Goal: Task Accomplishment & Management: Manage account settings

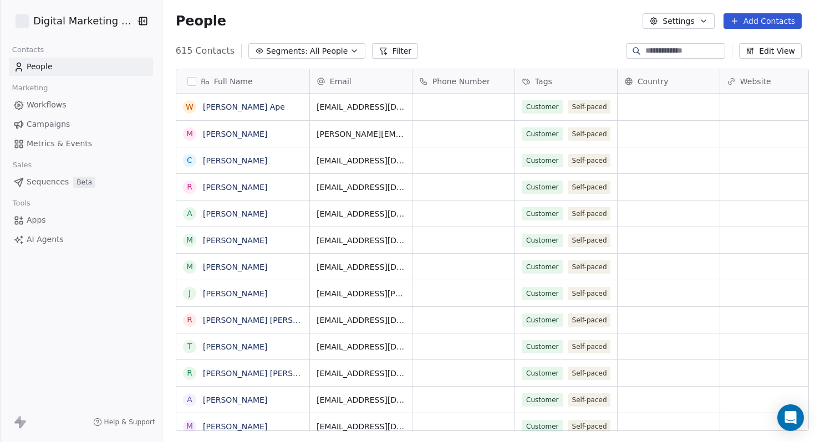
scroll to position [381, 651]
click at [68, 122] on link "Campaigns" at bounding box center [81, 124] width 144 height 18
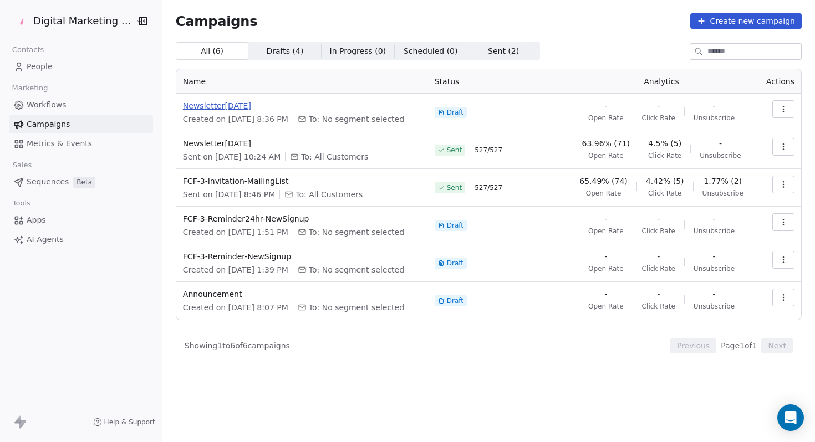
click at [355, 102] on span "Newsletter1-SEPTEMBER2025" at bounding box center [302, 105] width 238 height 11
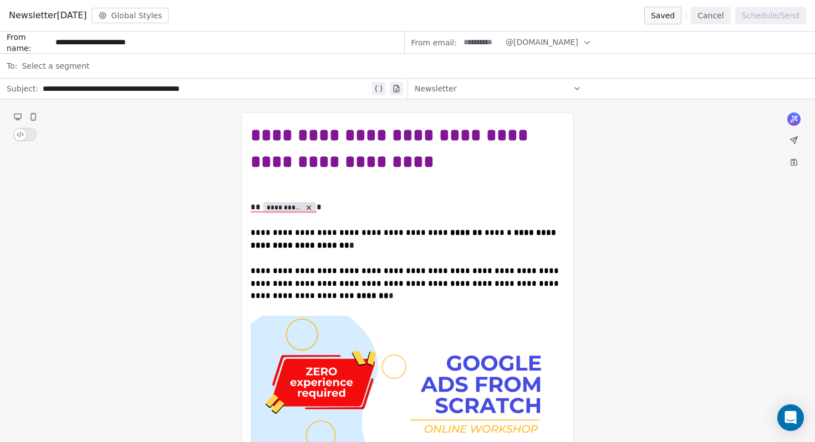
click at [75, 19] on span "Newsletter1-SEPTEMBER2025" at bounding box center [48, 15] width 78 height 13
click at [87, 15] on span "Newsletter1-SEPTEMBER2025" at bounding box center [48, 15] width 78 height 13
click at [87, 12] on span "Newsletter1-SEPTEMBER2025" at bounding box center [48, 15] width 78 height 13
click at [44, 14] on span "Newsletter1-SEPTEMBER2025" at bounding box center [48, 15] width 78 height 13
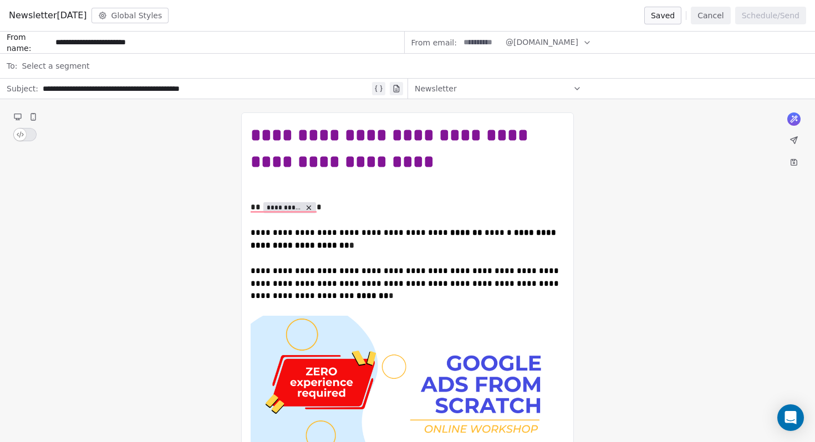
click at [50, 16] on span "Newsletter1-SEPTEMBER2025" at bounding box center [48, 15] width 78 height 13
click at [87, 20] on span "Newsletter1-SEPTEMBER2025" at bounding box center [48, 15] width 78 height 13
click at [87, 19] on span "Newsletter1-SEPTEMBER2025" at bounding box center [48, 15] width 78 height 13
click at [169, 11] on button "Global Styles" at bounding box center [130, 16] width 78 height 16
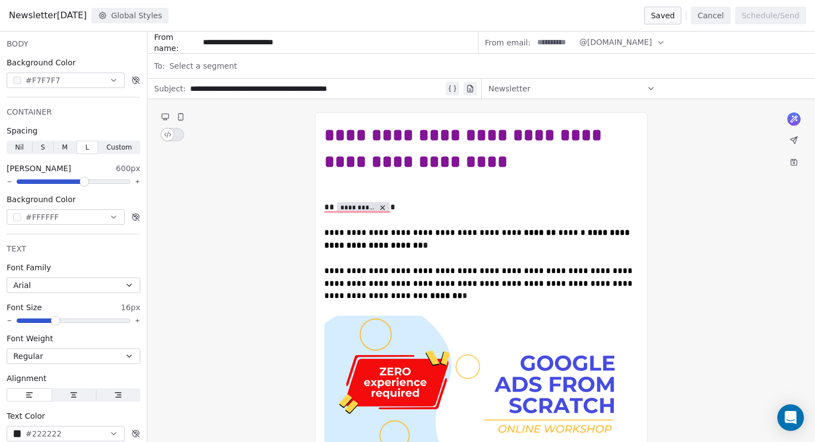
click at [55, 15] on span "Newsletter1-SEPTEMBER2025" at bounding box center [48, 15] width 78 height 13
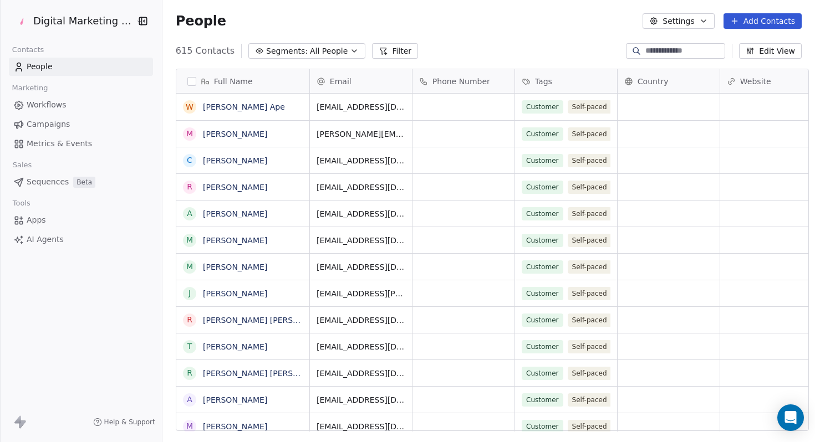
scroll to position [381, 651]
click at [46, 124] on span "Campaigns" at bounding box center [48, 125] width 43 height 12
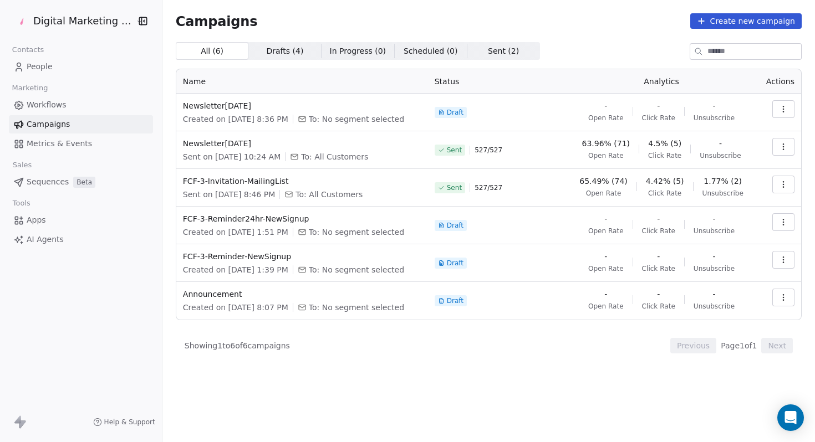
click at [791, 112] on button "button" at bounding box center [783, 109] width 22 height 18
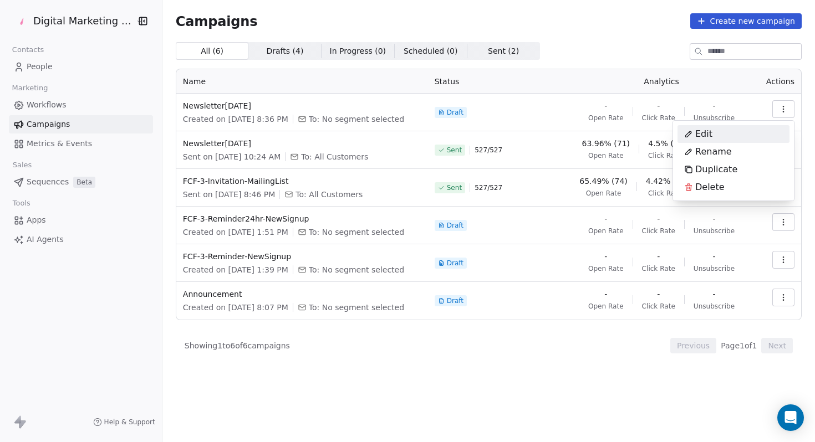
click at [731, 137] on div "Edit" at bounding box center [733, 134] width 112 height 18
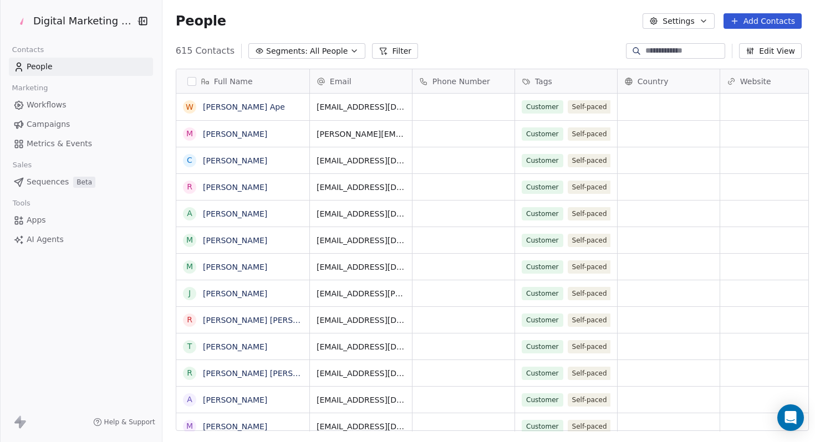
scroll to position [381, 651]
click at [69, 127] on link "Campaigns" at bounding box center [81, 124] width 144 height 18
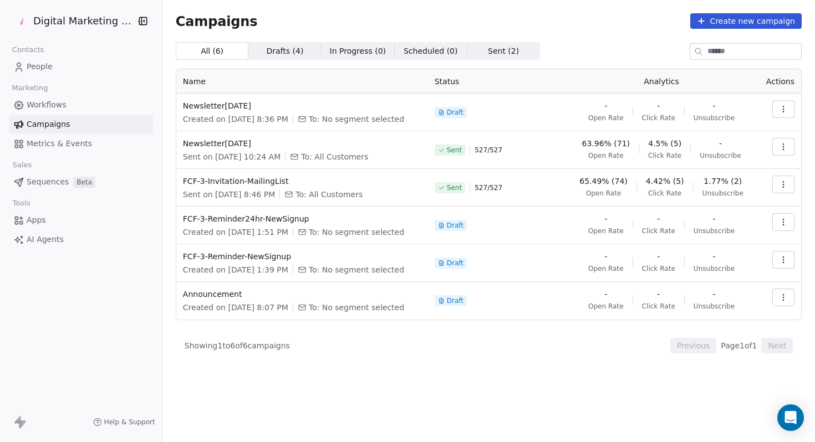
click at [785, 108] on icon "button" at bounding box center [783, 109] width 9 height 9
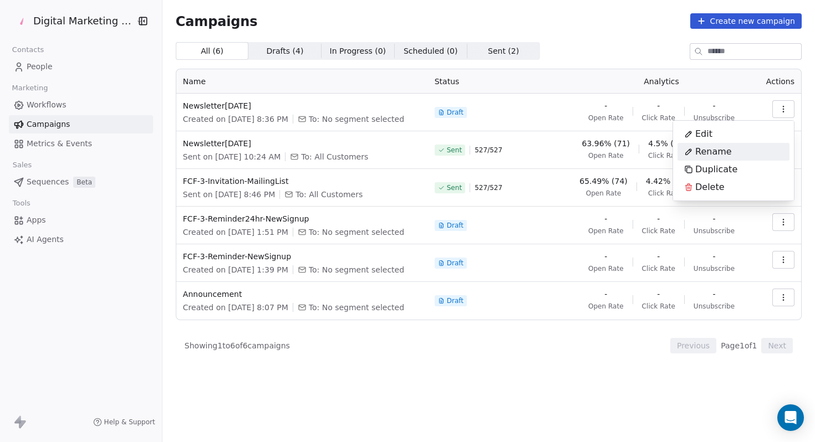
click at [739, 157] on div "Rename" at bounding box center [733, 152] width 112 height 18
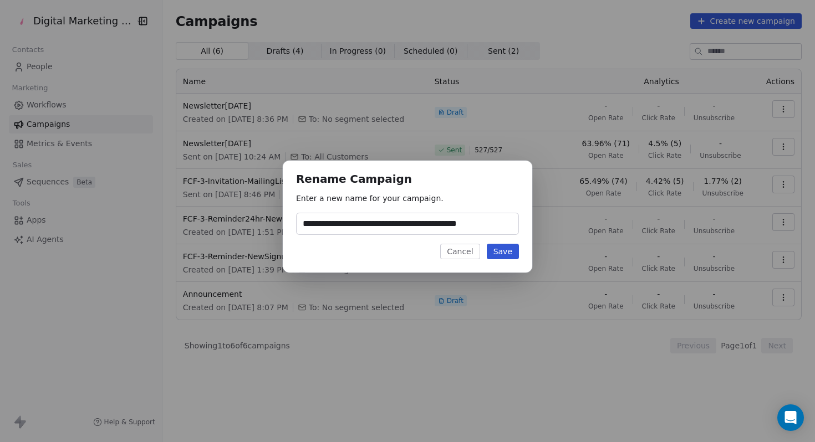
click at [406, 226] on input "**********" at bounding box center [407, 223] width 222 height 21
type input "**********"
click at [503, 249] on button "Save" at bounding box center [503, 252] width 32 height 16
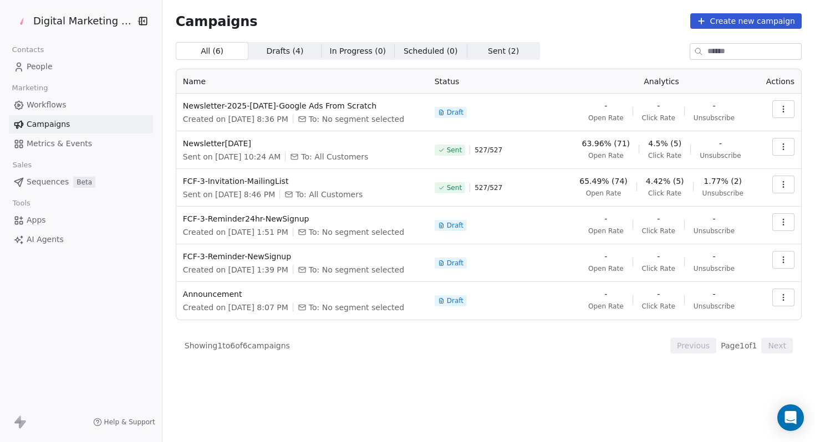
click at [780, 111] on icon "button" at bounding box center [783, 109] width 9 height 9
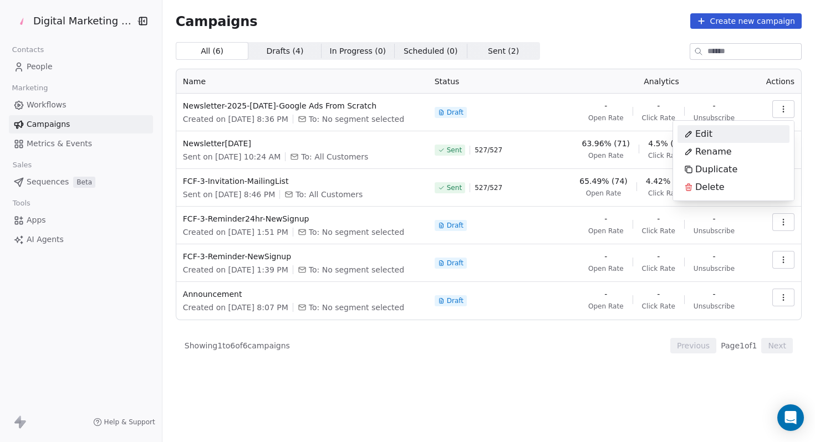
click at [744, 129] on div "Edit" at bounding box center [733, 134] width 112 height 18
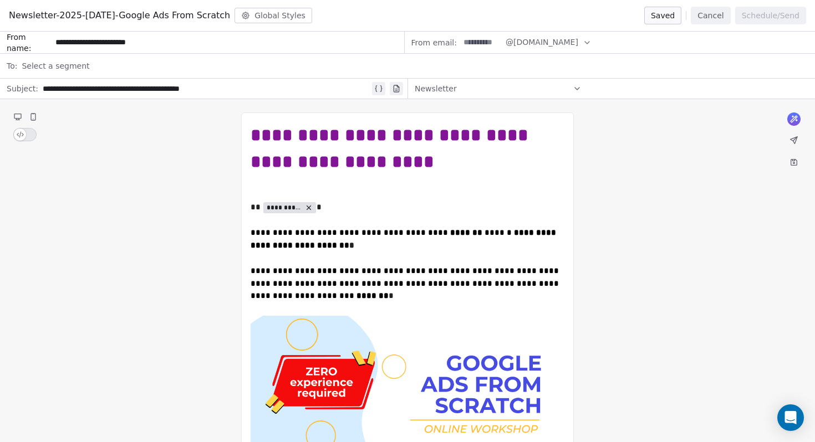
click at [572, 46] on span "@[DOMAIN_NAME]" at bounding box center [541, 43] width 73 height 12
click at [567, 68] on span "@[DOMAIN_NAME]" at bounding box center [557, 69] width 89 height 11
click at [128, 65] on div "Select a segment" at bounding box center [415, 66] width 786 height 24
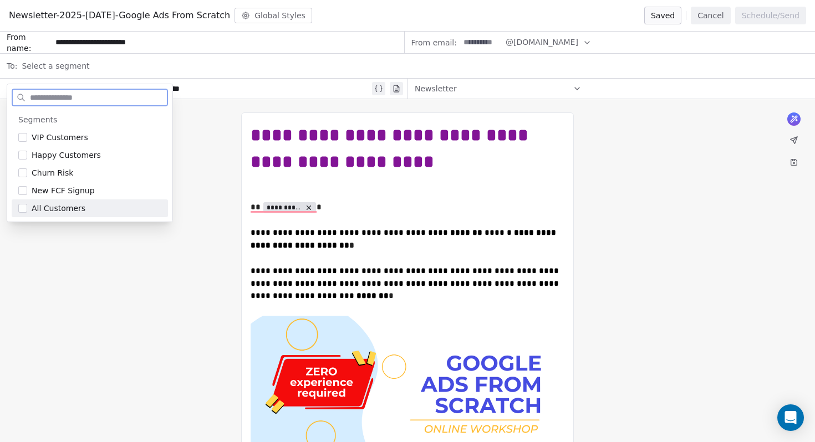
click at [83, 215] on div "All Customers" at bounding box center [90, 208] width 156 height 18
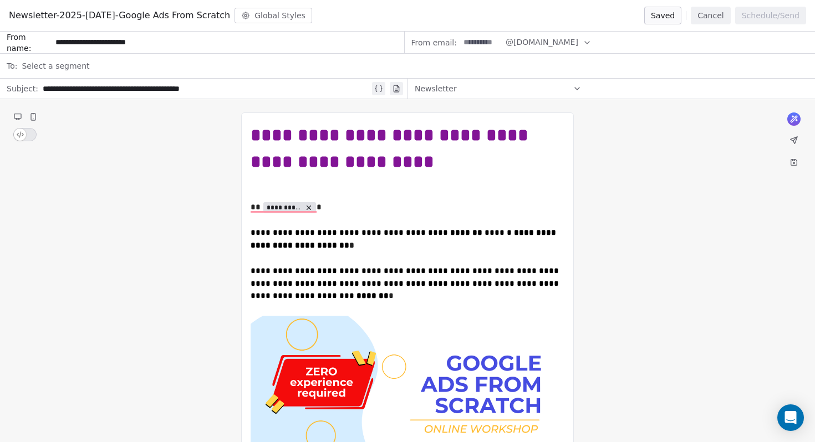
click at [260, 77] on div "Select a segment" at bounding box center [415, 66] width 786 height 24
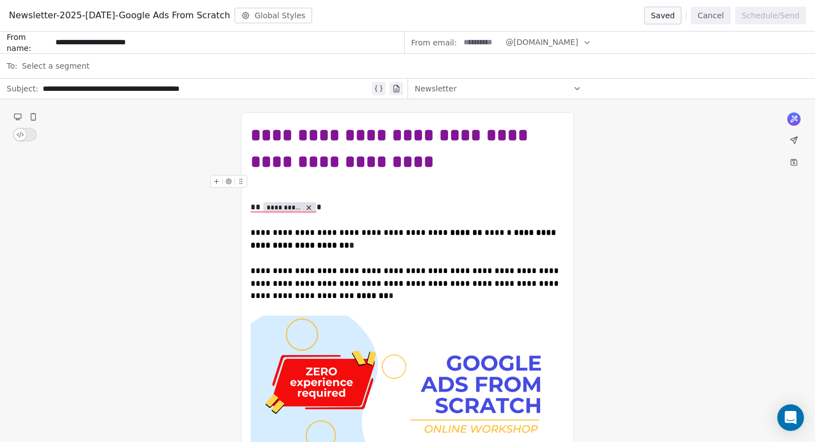
click at [295, 19] on button "Global Styles" at bounding box center [273, 16] width 78 height 16
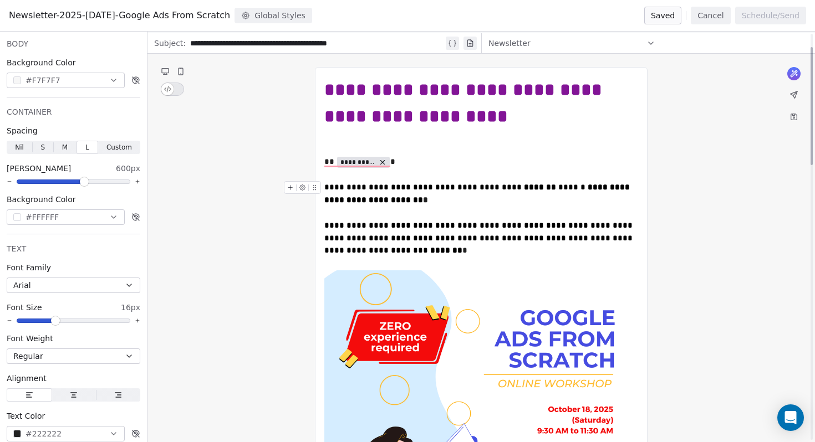
scroll to position [47, 0]
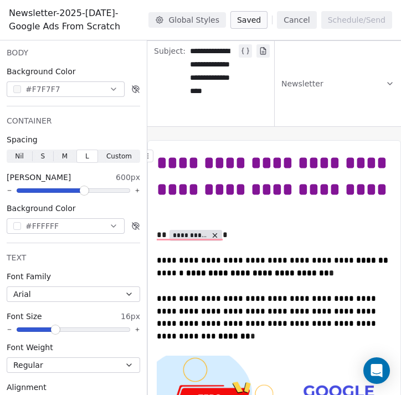
click at [369, 53] on div "Newsletter" at bounding box center [338, 83] width 113 height 83
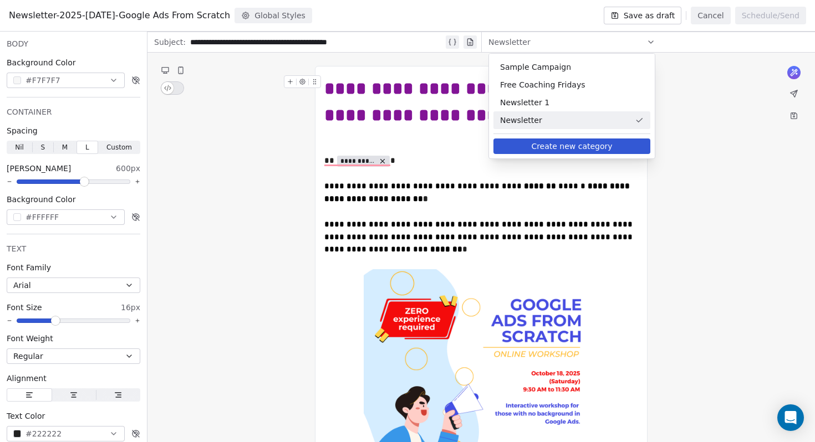
click at [549, 120] on span "Newsletter" at bounding box center [565, 120] width 130 height 11
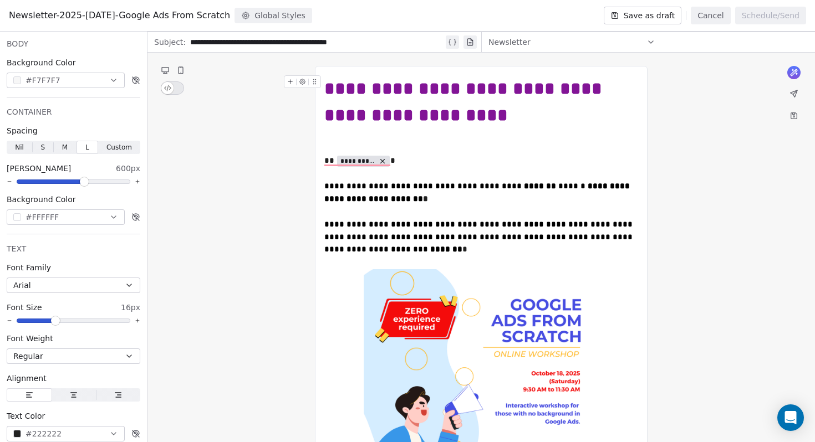
click at [639, 38] on div "Newsletter" at bounding box center [571, 42] width 167 height 18
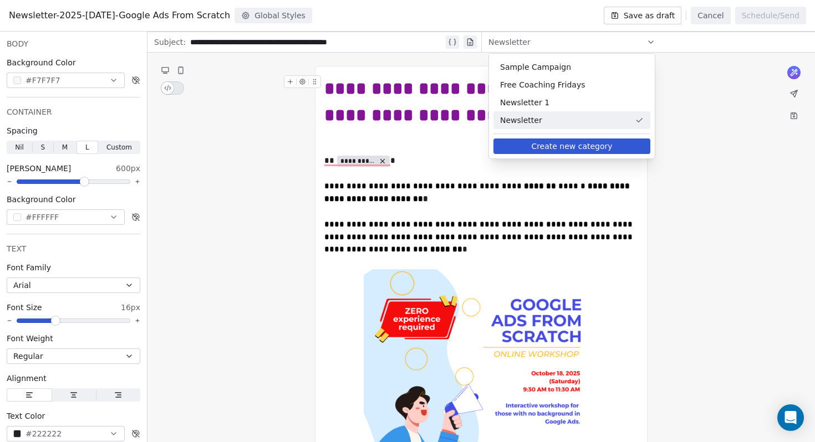
click at [639, 38] on div "Newsletter" at bounding box center [571, 42] width 167 height 18
click at [628, 17] on button "Save as draft" at bounding box center [642, 16] width 78 height 18
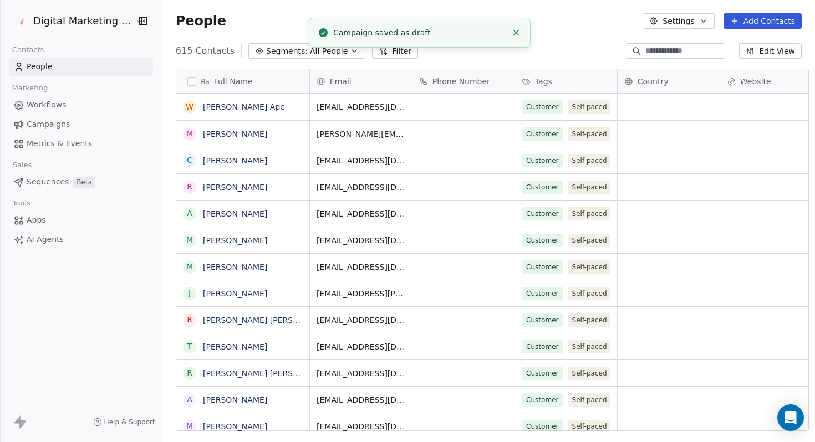
scroll to position [381, 651]
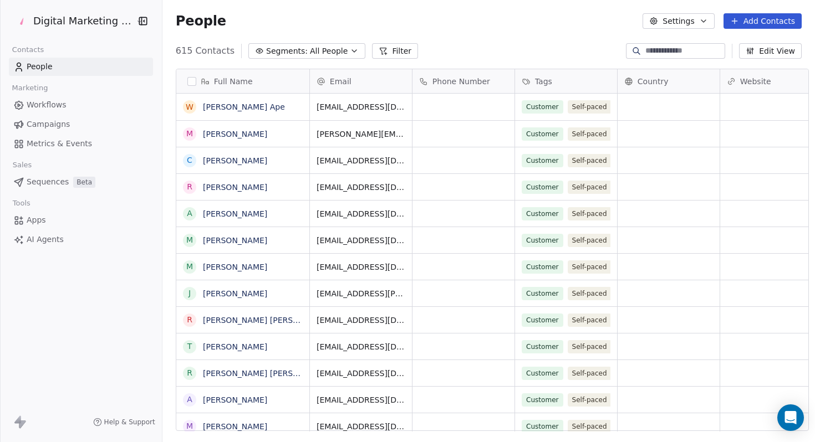
click at [313, 53] on span "All People" at bounding box center [329, 51] width 38 height 12
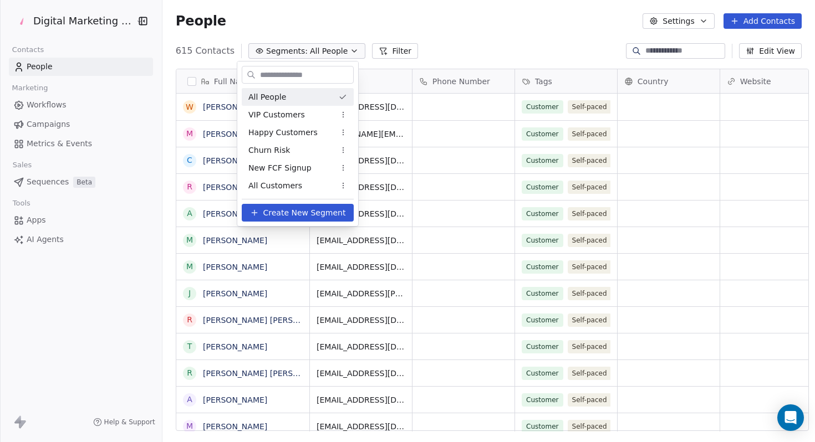
click at [459, 30] on html "Digital Marketing Unicorn Contacts People Marketing Workflows Campaigns Metrics…" at bounding box center [407, 221] width 815 height 442
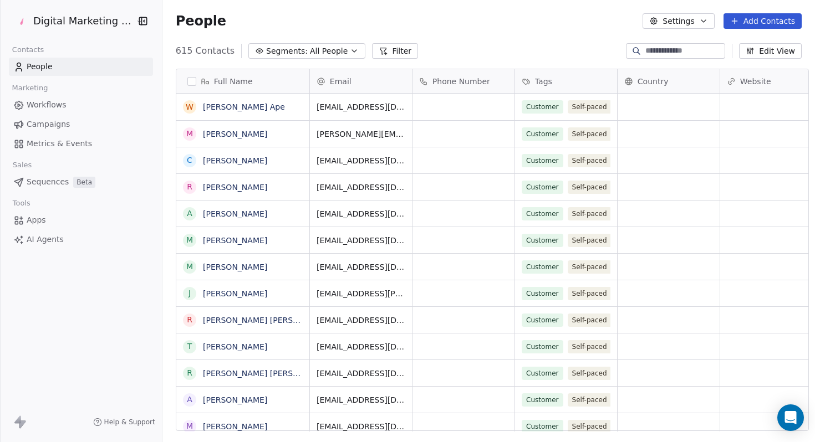
click at [682, 23] on button "Settings" at bounding box center [677, 21] width 71 height 16
click at [572, 9] on html "Digital Marketing Unicorn Contacts People Marketing Workflows Campaigns Metrics…" at bounding box center [407, 221] width 815 height 442
click at [49, 109] on span "Workflows" at bounding box center [47, 105] width 40 height 12
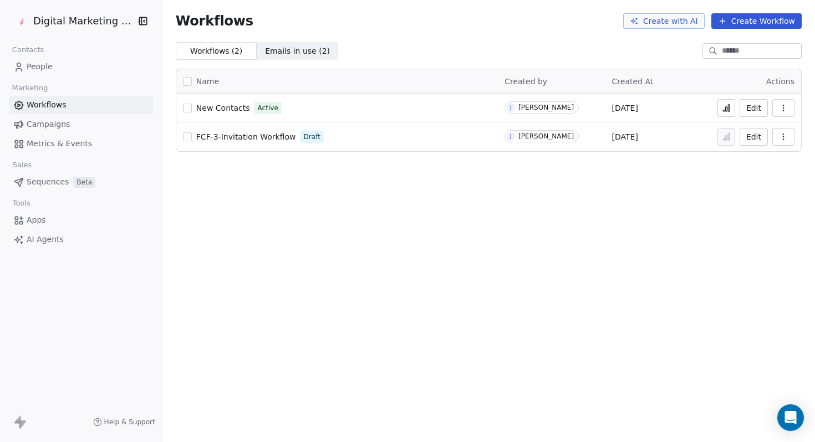
click at [439, 143] on div "FCF-3-Invitation Workflow Draft" at bounding box center [337, 137] width 308 height 16
click at [262, 140] on span "FCF-3-Invitation Workflow" at bounding box center [246, 136] width 100 height 9
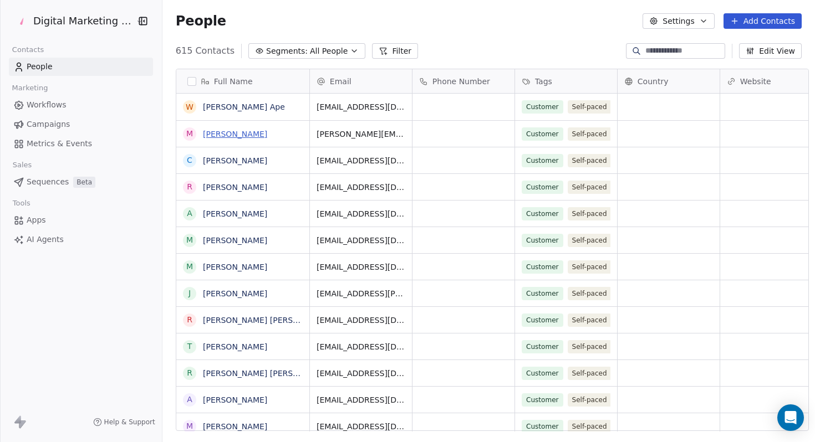
scroll to position [381, 651]
click at [55, 142] on span "Metrics & Events" at bounding box center [59, 144] width 65 height 12
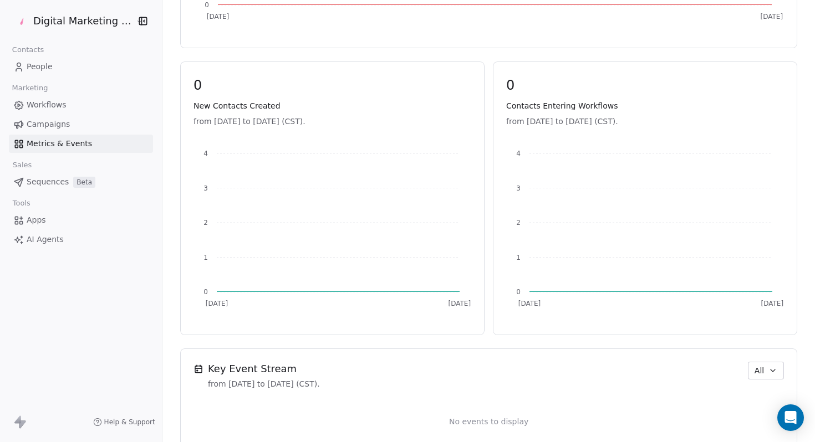
scroll to position [475, 0]
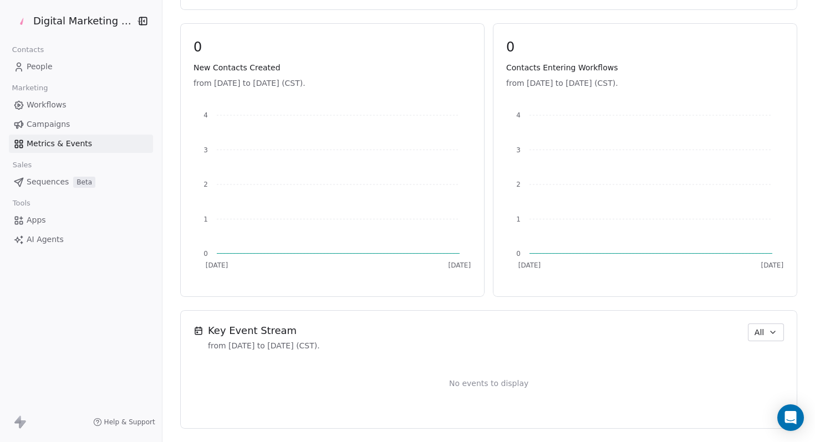
click at [55, 119] on span "Campaigns" at bounding box center [48, 125] width 43 height 12
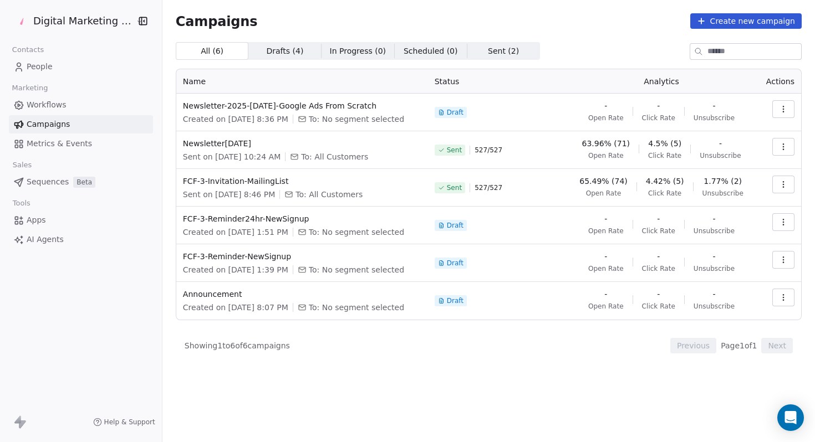
click at [495, 55] on span "Sent ( 2 )" at bounding box center [503, 51] width 31 height 12
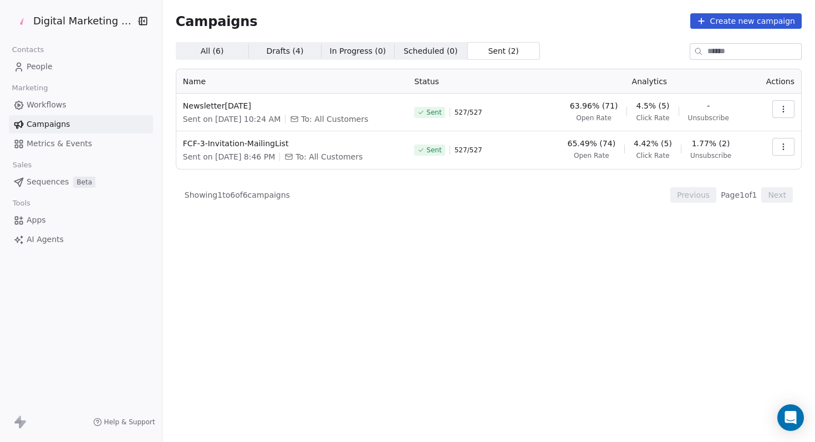
click at [201, 60] on div "All ( 6 ) All ( 6 ) Drafts ( 4 ) Drafts ( 4 ) In Progress ( 0 ) In Progress ( 0…" at bounding box center [489, 193] width 626 height 303
click at [206, 51] on span "All ( 6 )" at bounding box center [212, 51] width 23 height 12
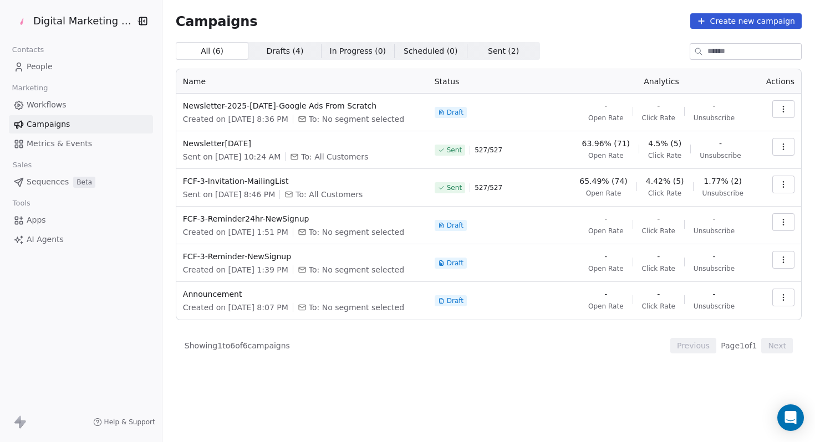
click at [50, 106] on span "Workflows" at bounding box center [47, 105] width 40 height 12
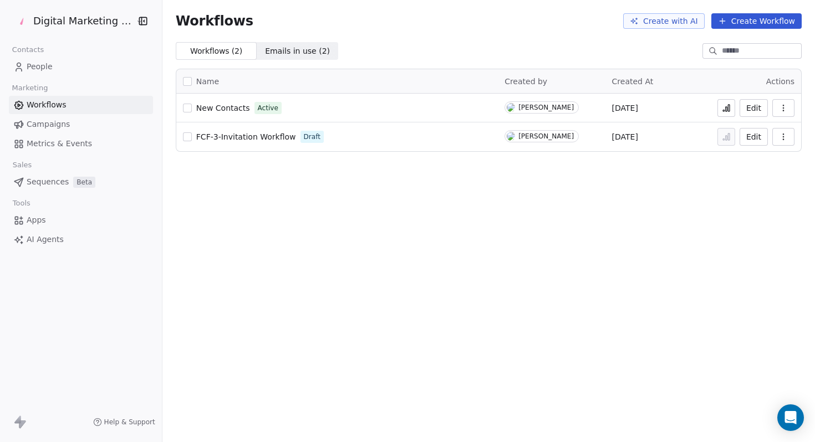
click at [90, 122] on link "Campaigns" at bounding box center [81, 124] width 144 height 18
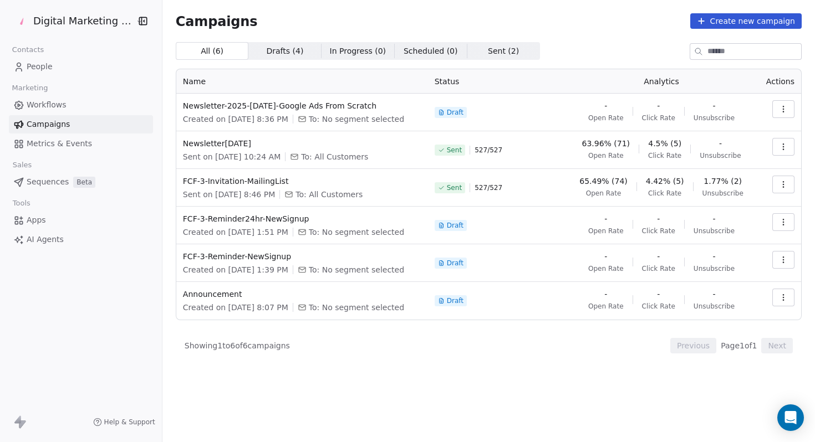
click at [782, 109] on icon "button" at bounding box center [783, 109] width 9 height 9
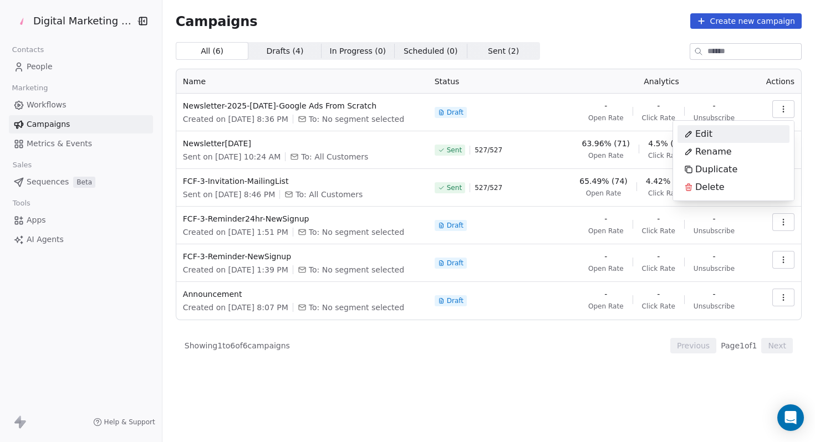
click at [708, 135] on span "Edit" at bounding box center [703, 133] width 17 height 13
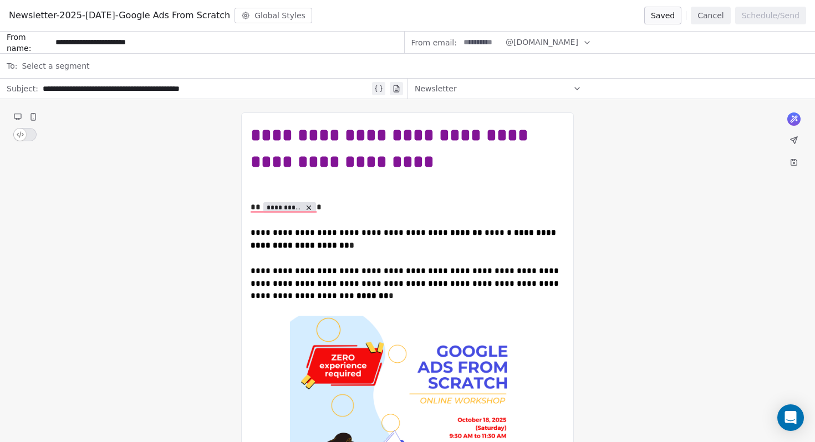
click at [163, 60] on div "Select a segment" at bounding box center [415, 66] width 786 height 24
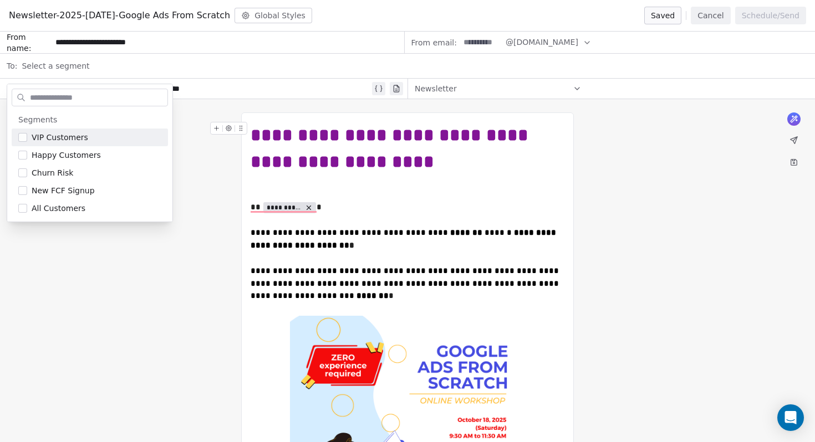
click at [488, 86] on div "Newsletter" at bounding box center [497, 89] width 167 height 18
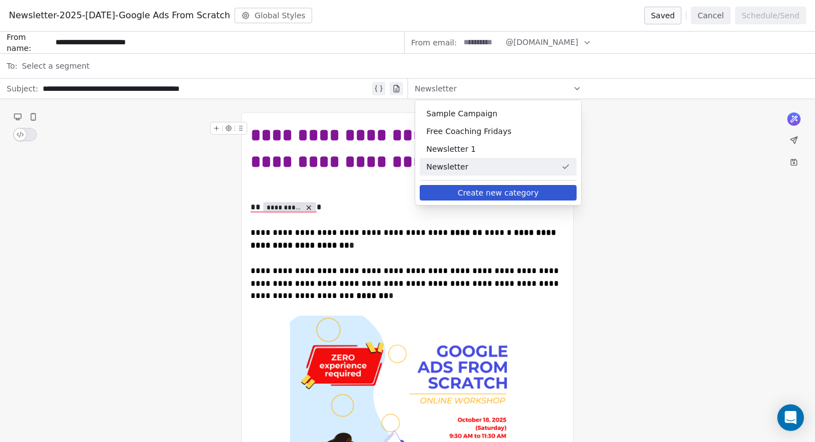
click at [488, 86] on div "Newsletter" at bounding box center [497, 89] width 167 height 18
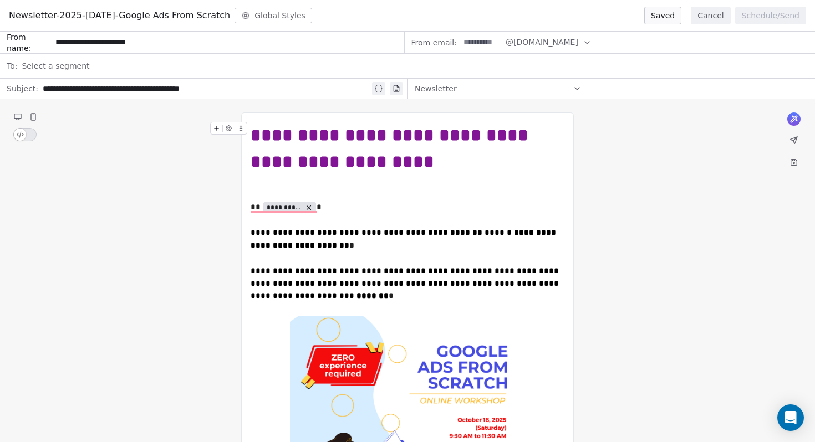
click at [198, 88] on div "**********" at bounding box center [206, 88] width 327 height 13
click at [171, 63] on div "Select a segment" at bounding box center [415, 66] width 786 height 24
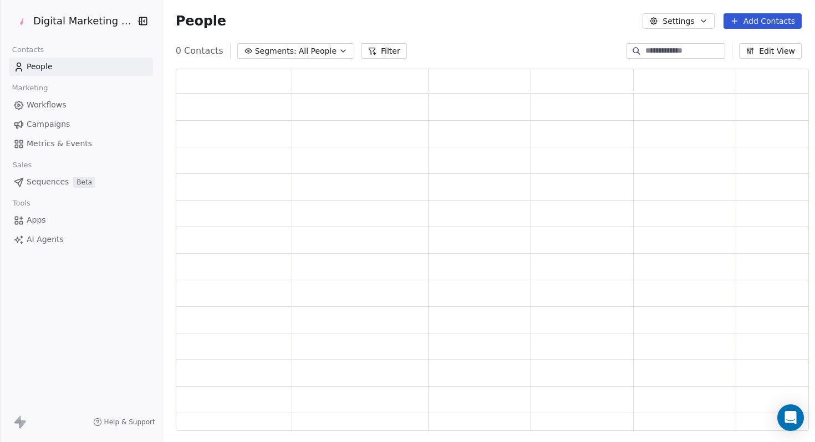
scroll to position [354, 625]
click at [759, 48] on button "Edit View" at bounding box center [770, 51] width 63 height 16
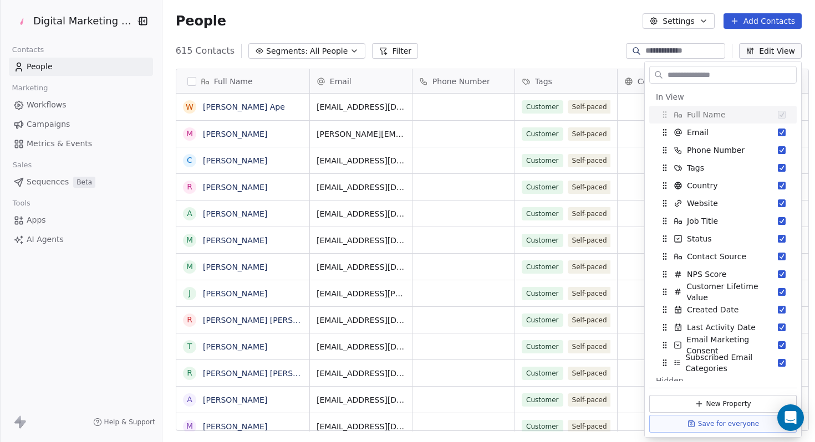
scroll to position [381, 651]
click at [767, 48] on button "Edit View" at bounding box center [770, 51] width 63 height 16
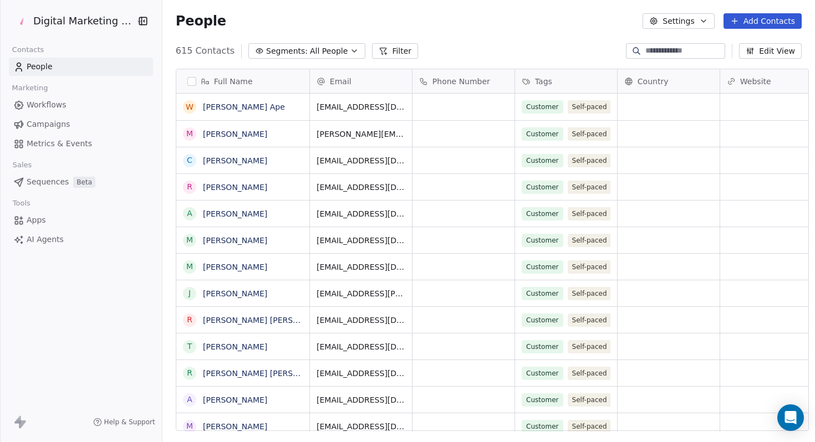
click at [375, 53] on button "Filter" at bounding box center [395, 51] width 46 height 16
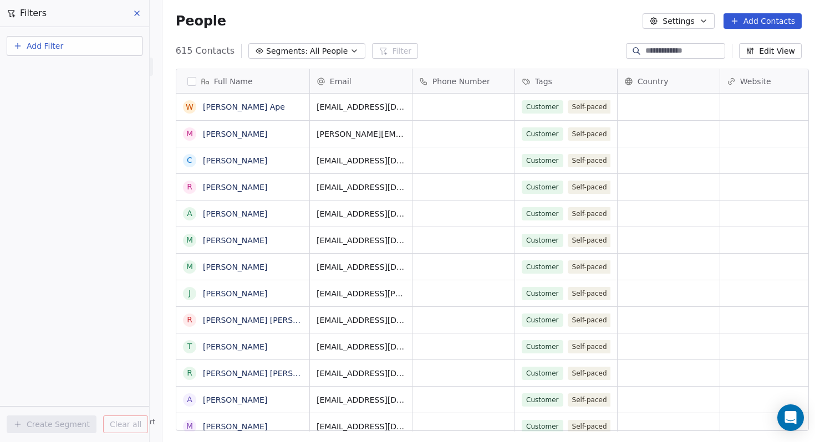
click at [35, 45] on span "Add Filter" at bounding box center [45, 46] width 37 height 12
click at [39, 74] on span "Contact properties" at bounding box center [54, 72] width 72 height 12
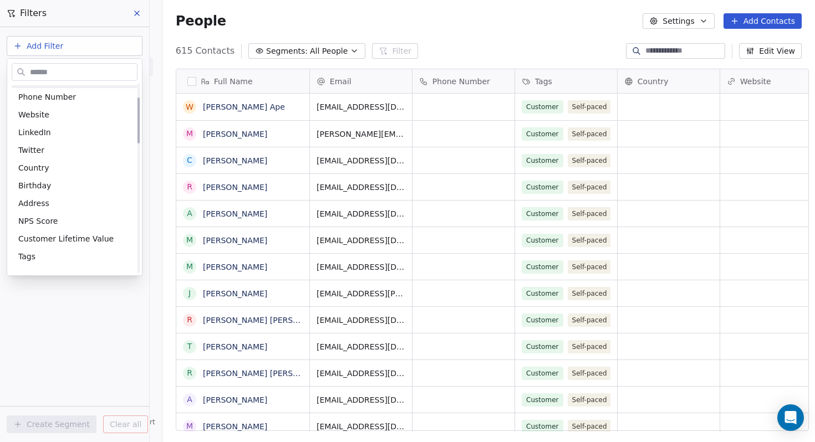
scroll to position [0, 0]
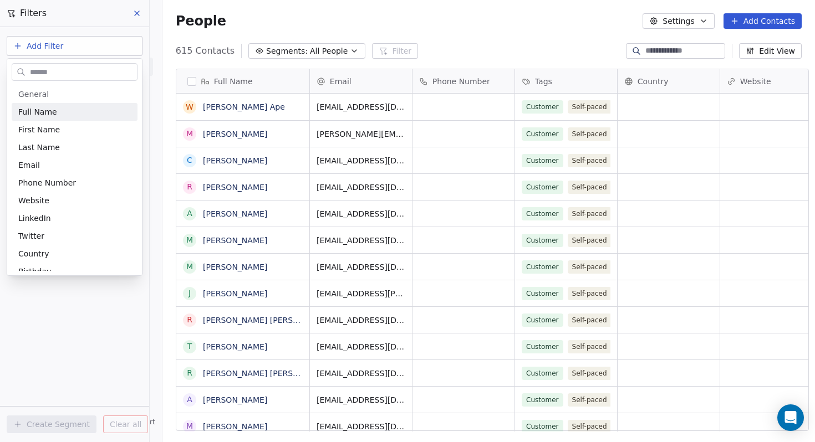
click at [286, 27] on html "Digital Marketing Unicorn Contacts People Marketing Workflows Campaigns Metrics…" at bounding box center [407, 221] width 815 height 442
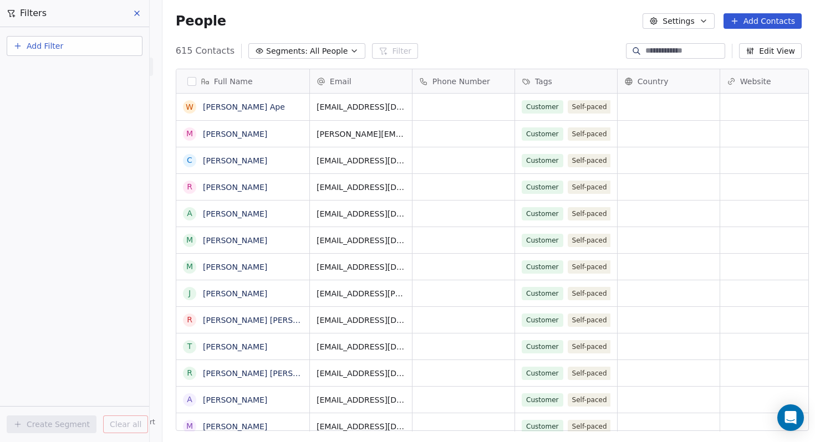
click at [310, 52] on span "All People" at bounding box center [329, 51] width 38 height 12
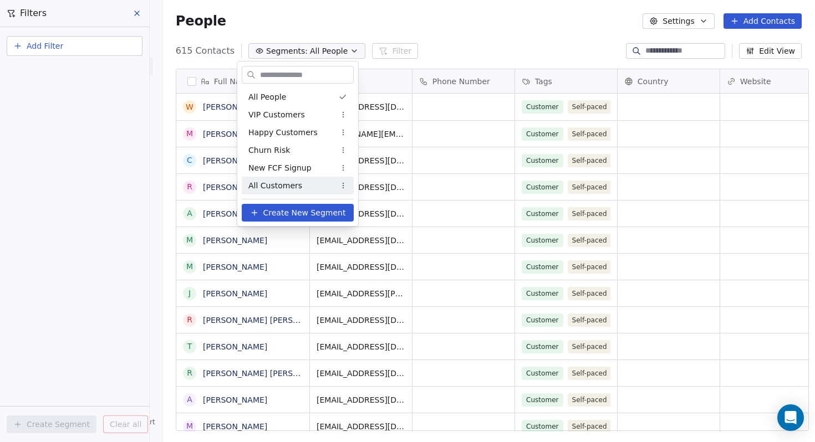
click at [269, 211] on span "Create New Segment" at bounding box center [304, 213] width 83 height 12
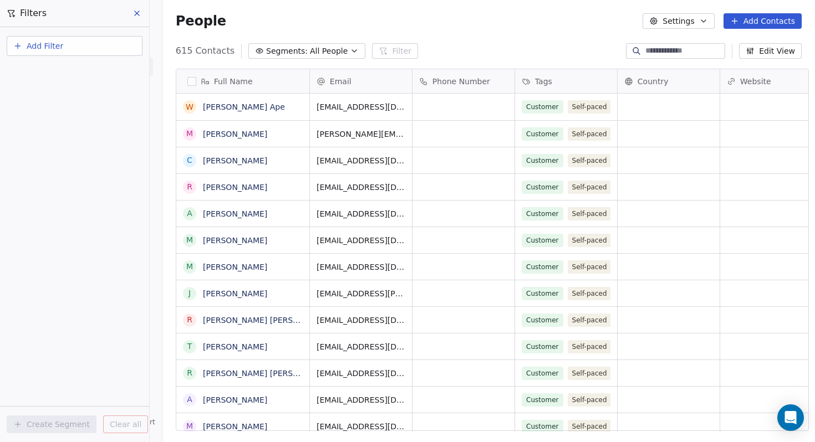
click at [318, 49] on span "All People" at bounding box center [329, 51] width 38 height 12
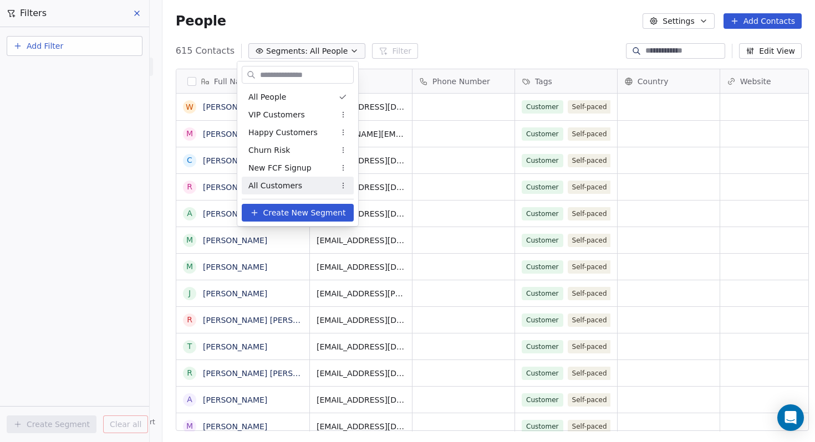
click at [264, 216] on button "Create New Segment" at bounding box center [298, 213] width 112 height 18
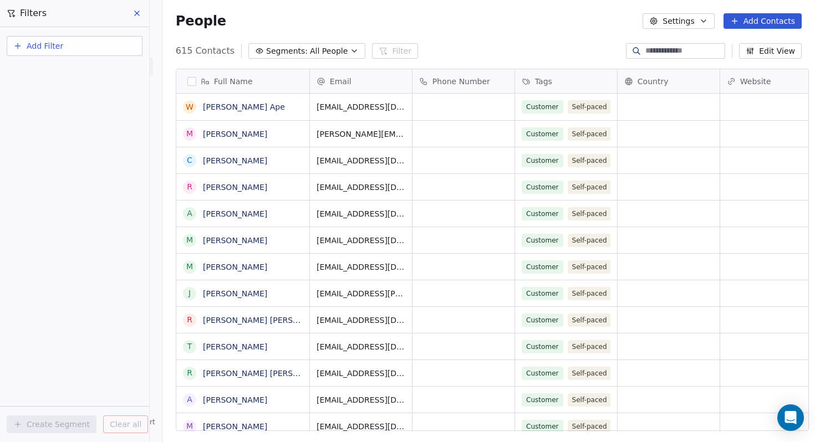
click at [185, 87] on div "Full Name" at bounding box center [242, 81] width 133 height 24
click at [400, 32] on html "Digital Marketing Unicorn Contacts People Marketing Workflows Campaigns Metrics…" at bounding box center [407, 221] width 815 height 442
click at [278, 53] on span "Segments:" at bounding box center [287, 51] width 42 height 12
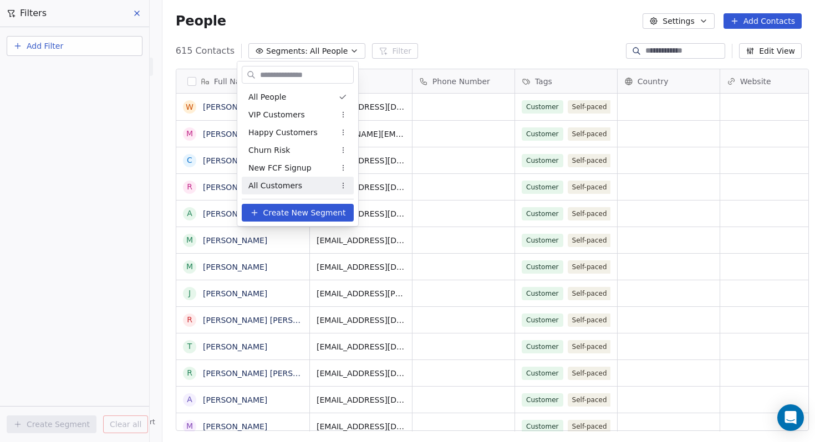
click at [460, 110] on html "Digital Marketing Unicorn Contacts People Marketing Workflows Campaigns Metrics…" at bounding box center [407, 221] width 815 height 442
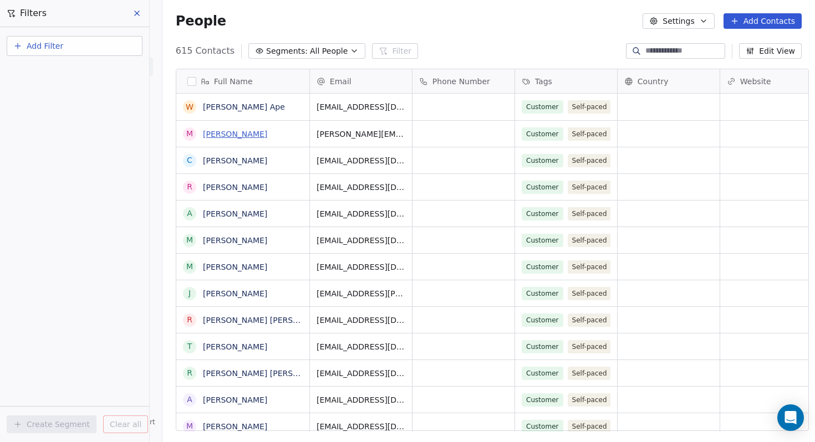
click at [239, 131] on link "[PERSON_NAME]" at bounding box center [235, 134] width 64 height 9
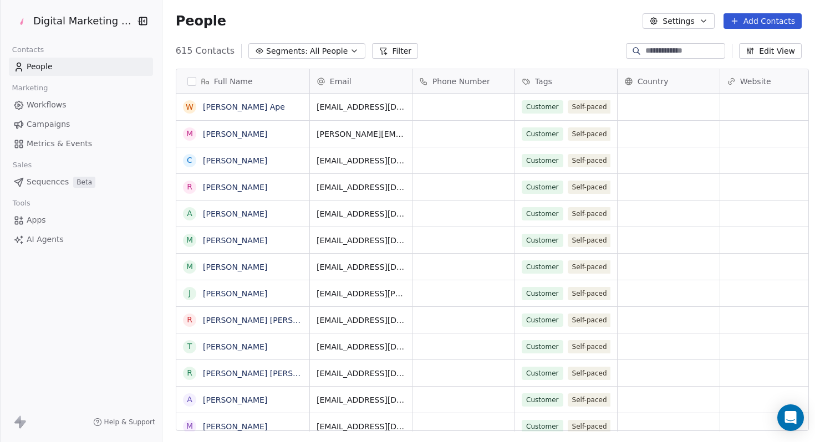
scroll to position [381, 651]
click at [187, 85] on button "button" at bounding box center [191, 81] width 9 height 9
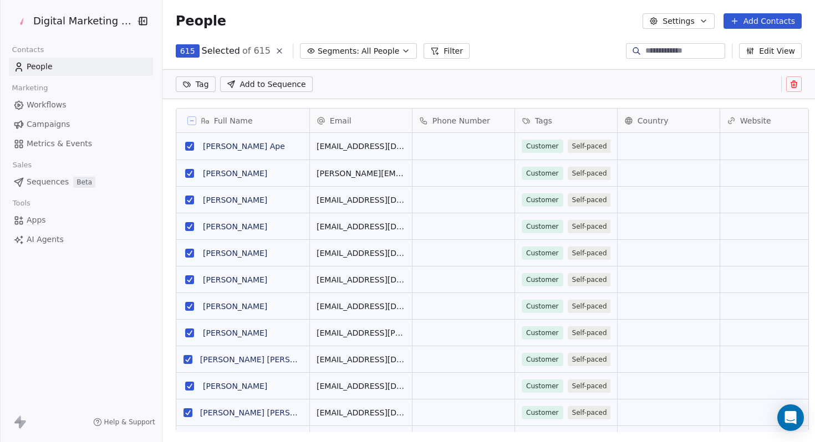
scroll to position [342, 651]
click at [190, 121] on icon at bounding box center [191, 121] width 3 height 0
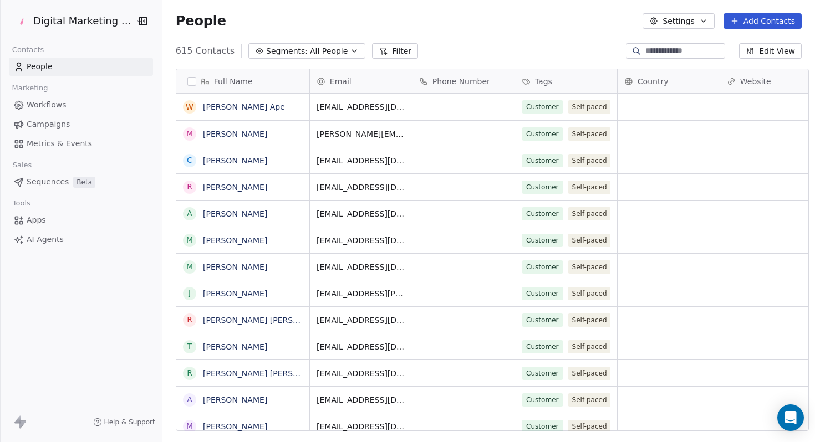
click at [187, 83] on button "button" at bounding box center [191, 81] width 9 height 9
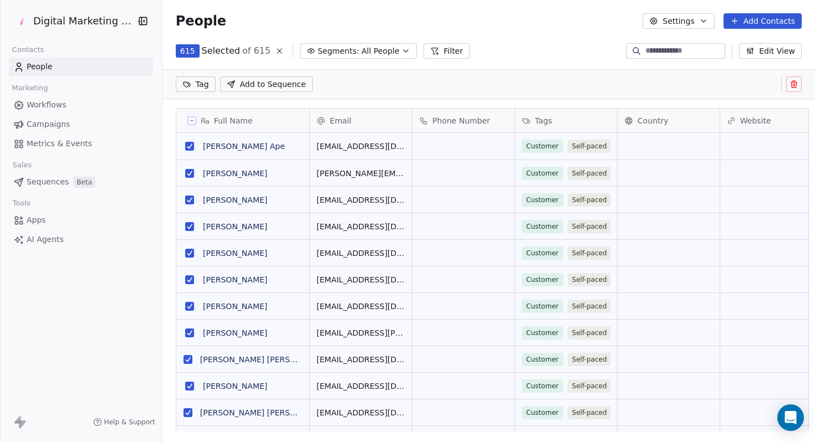
scroll to position [342, 651]
click at [185, 145] on button "grid" at bounding box center [189, 146] width 9 height 9
click at [187, 116] on button at bounding box center [191, 120] width 9 height 9
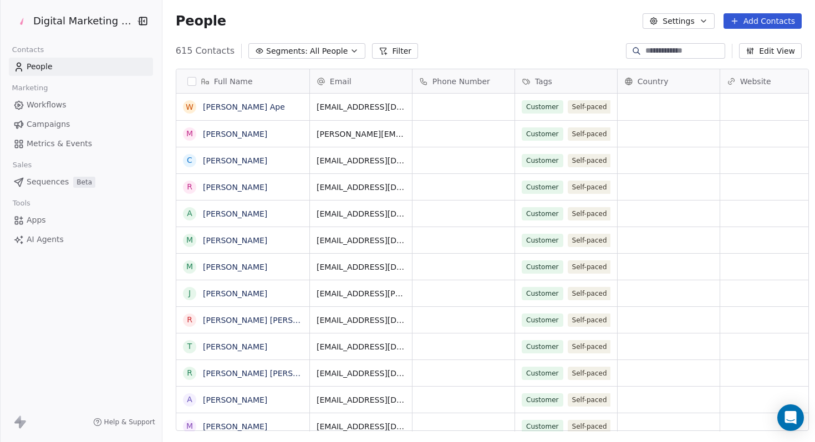
scroll to position [381, 651]
click at [326, 48] on span "All People" at bounding box center [329, 51] width 38 height 12
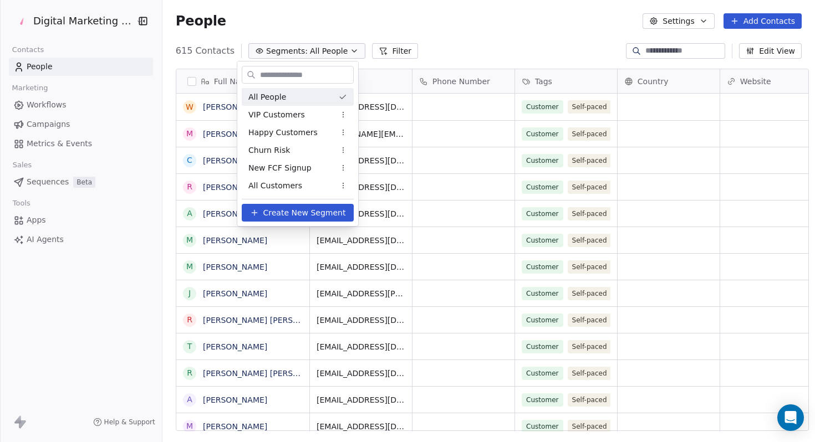
click at [385, 48] on html "Digital Marketing Unicorn Contacts People Marketing Workflows Campaigns Metrics…" at bounding box center [407, 221] width 815 height 442
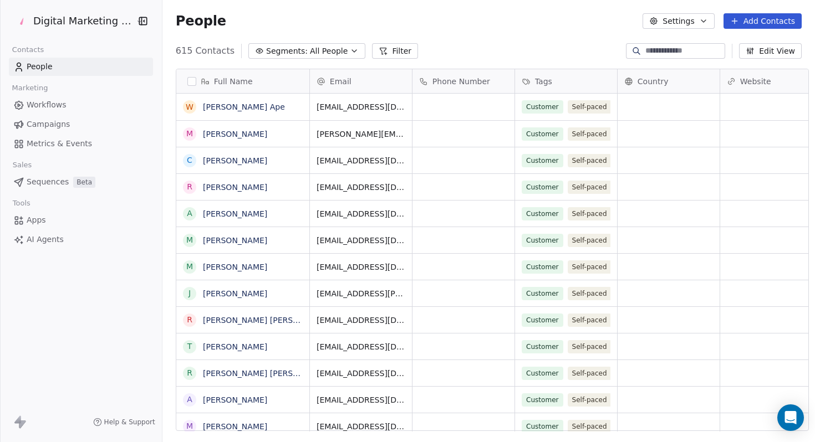
click at [385, 48] on button "Filter" at bounding box center [395, 51] width 46 height 16
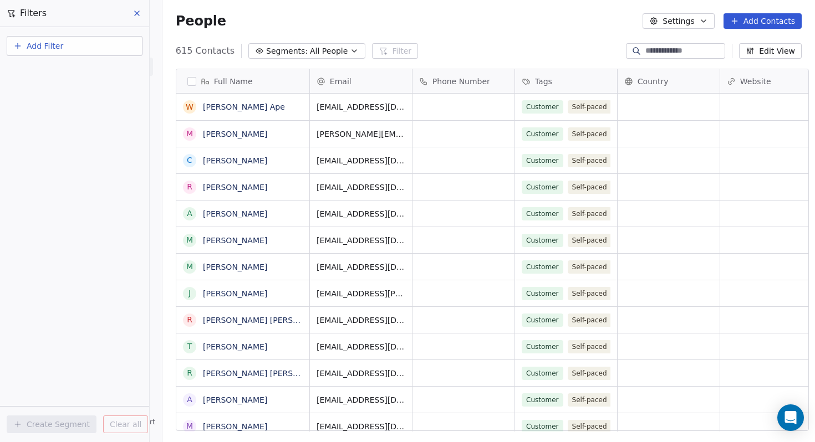
click at [48, 58] on div "Add Filter" at bounding box center [75, 48] width 136 height 24
click at [48, 48] on span "Add Filter" at bounding box center [45, 46] width 37 height 12
click at [49, 92] on span "Contact activity" at bounding box center [49, 90] width 62 height 12
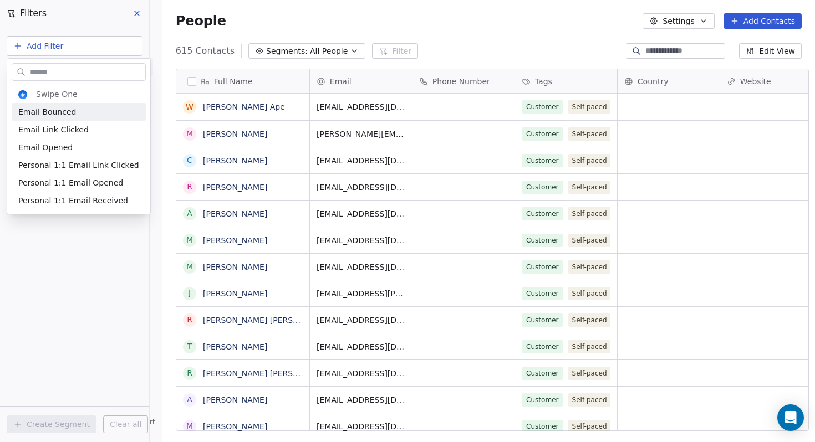
click at [70, 44] on html "Digital Marketing Unicorn Contacts People Marketing Workflows Campaigns Metrics…" at bounding box center [407, 221] width 815 height 442
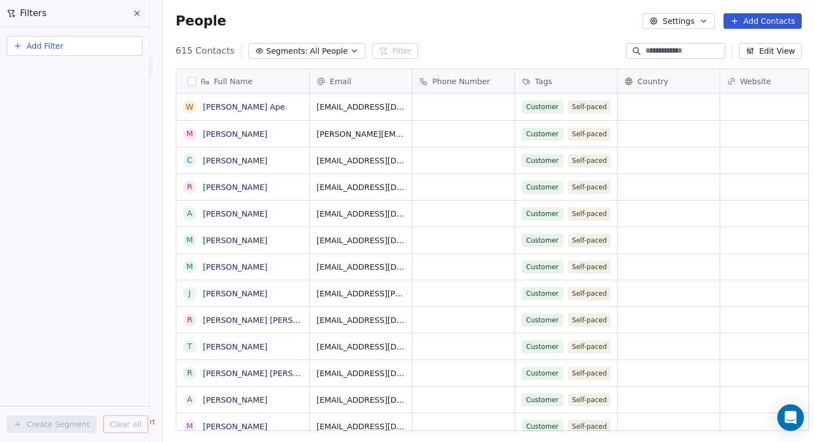
click at [70, 44] on button "Add Filter" at bounding box center [75, 46] width 136 height 20
click at [58, 74] on span "Contact properties" at bounding box center [54, 72] width 72 height 12
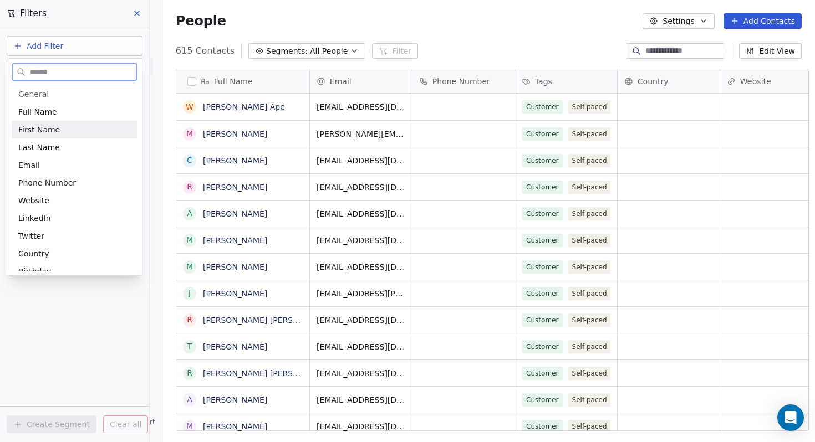
click at [47, 132] on span "First Name" at bounding box center [39, 129] width 42 height 11
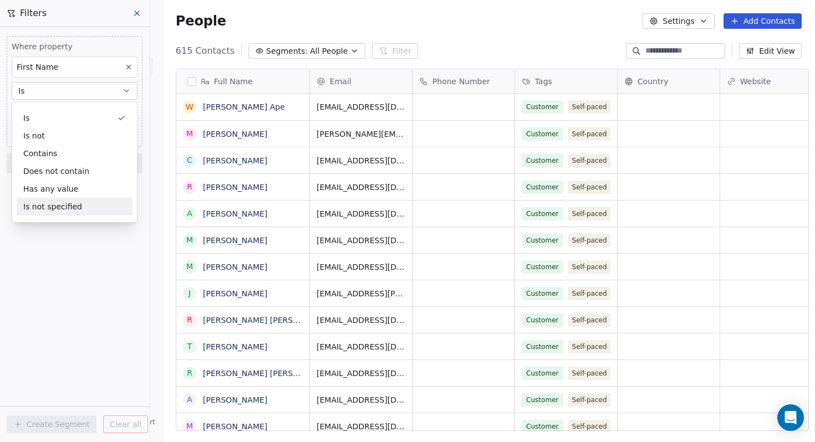
click at [39, 252] on div "Where property First Name Is Add filter to this group Add another filter Create…" at bounding box center [74, 234] width 149 height 415
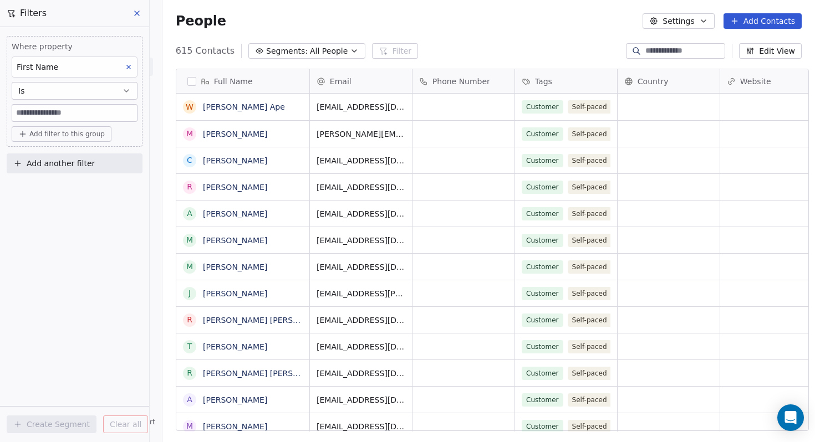
click at [113, 93] on button "Is" at bounding box center [75, 91] width 126 height 18
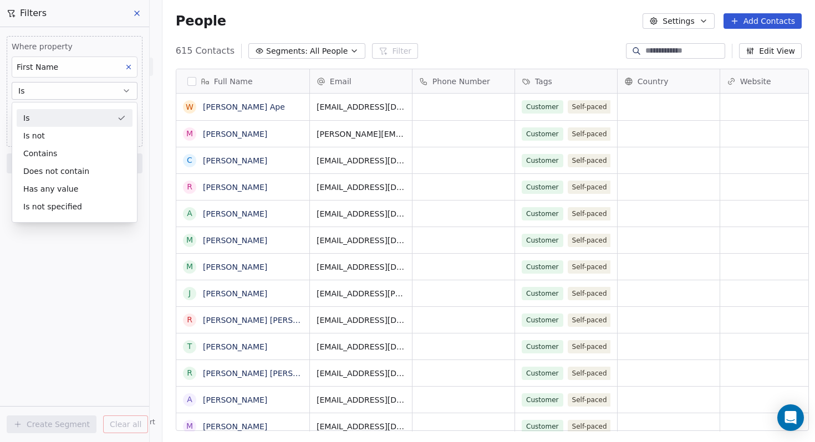
click at [118, 90] on button "Is" at bounding box center [75, 91] width 126 height 18
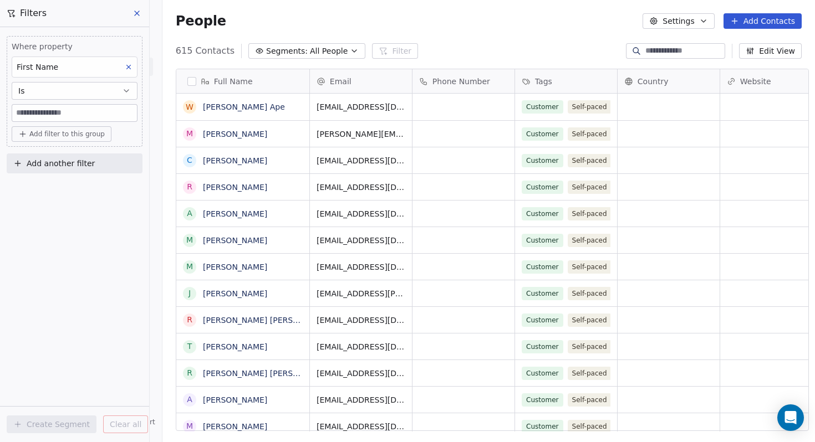
click at [102, 113] on input at bounding box center [74, 113] width 125 height 17
click at [135, 14] on icon at bounding box center [136, 13] width 9 height 9
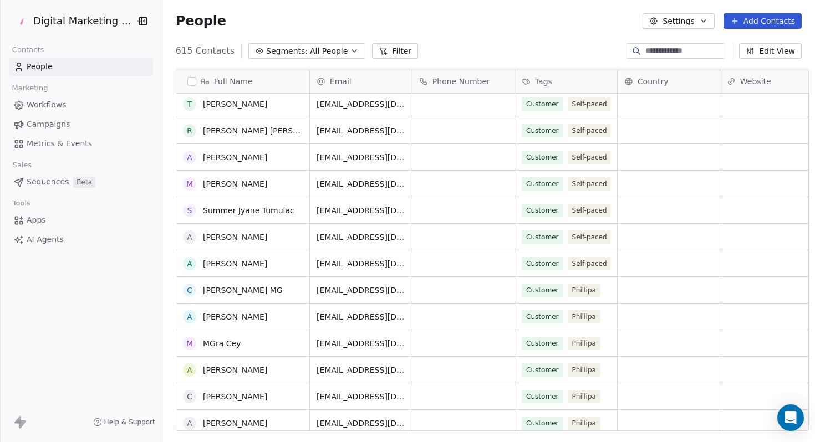
scroll to position [0, 0]
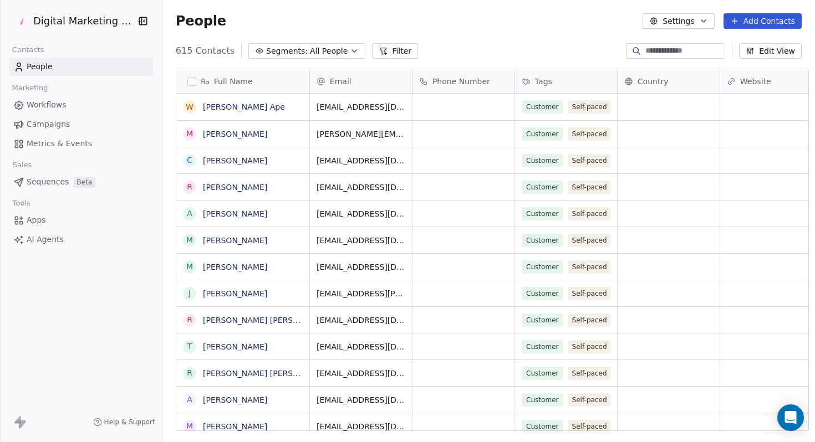
click at [754, 48] on icon "button" at bounding box center [749, 51] width 9 height 9
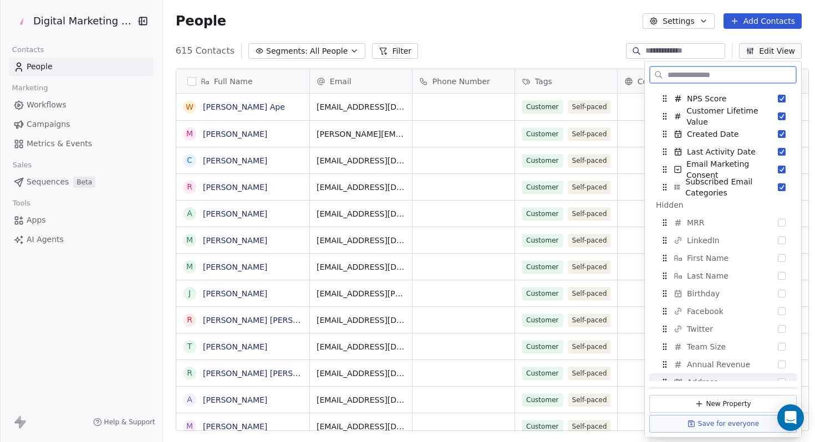
click at [700, 401] on button "New Property" at bounding box center [722, 404] width 147 height 18
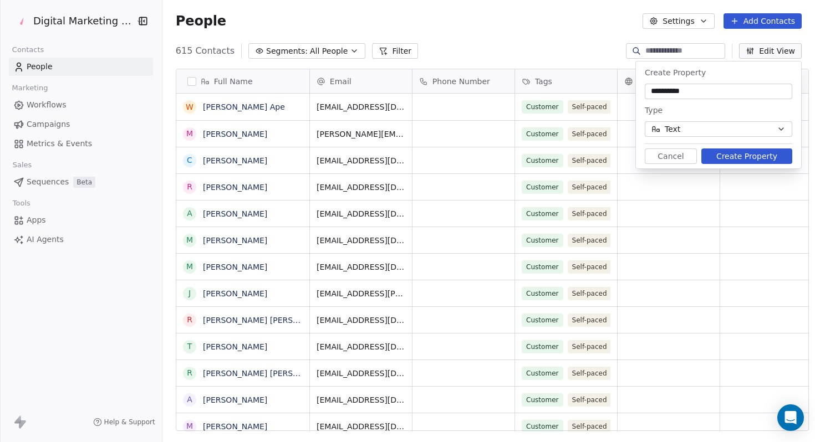
type input "**********"
click at [739, 139] on div "**********" at bounding box center [718, 115] width 165 height 107
click at [738, 131] on button "Text" at bounding box center [717, 129] width 147 height 16
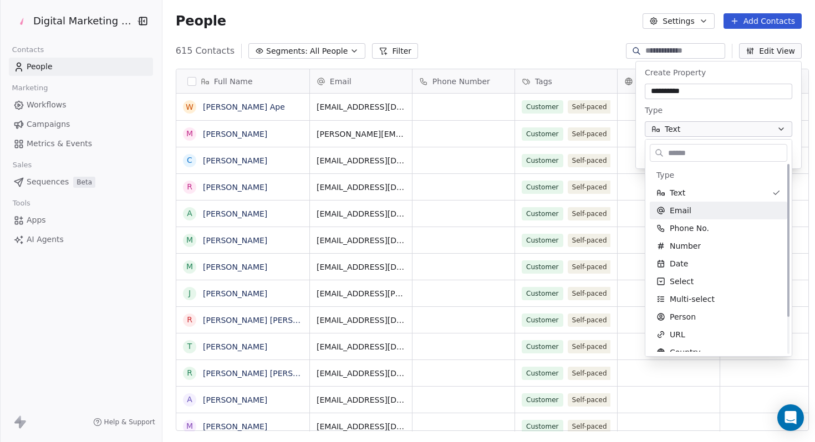
click at [729, 112] on html "Digital Marketing Unicorn Contacts People Marketing Workflows Campaigns Metrics…" at bounding box center [407, 221] width 815 height 442
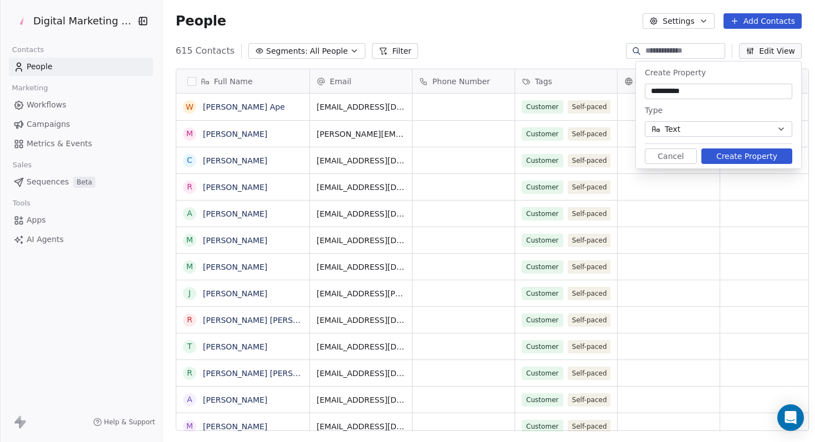
click at [736, 160] on button "Create Property" at bounding box center [746, 157] width 91 height 16
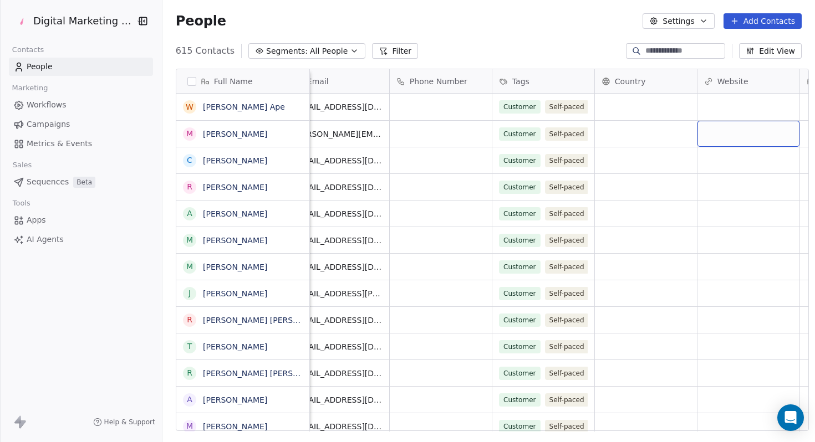
click at [282, 48] on span "Segments:" at bounding box center [287, 51] width 42 height 12
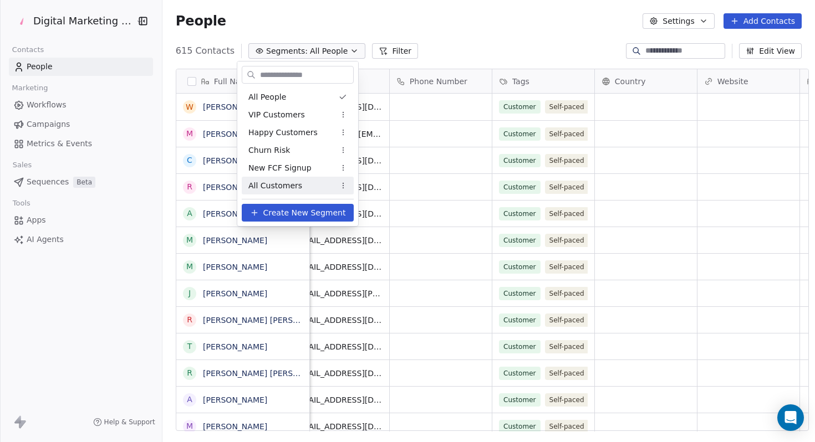
click at [261, 209] on button "Create New Segment" at bounding box center [298, 213] width 112 height 18
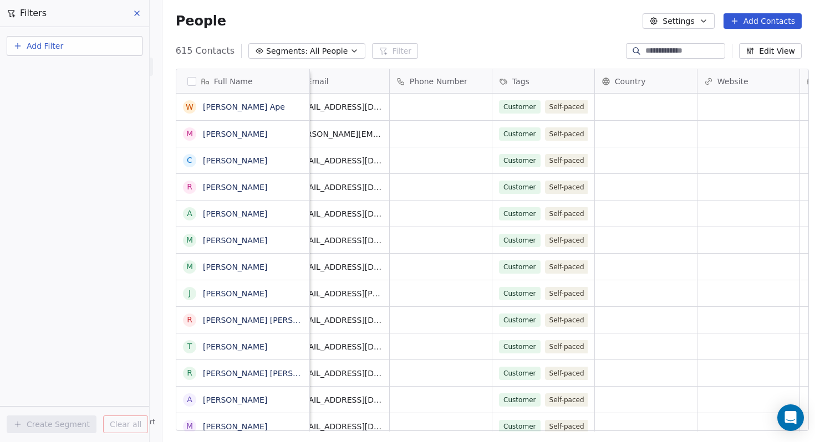
click at [46, 44] on span "Add Filter" at bounding box center [45, 46] width 37 height 12
click at [55, 69] on span "Contact properties" at bounding box center [54, 72] width 72 height 12
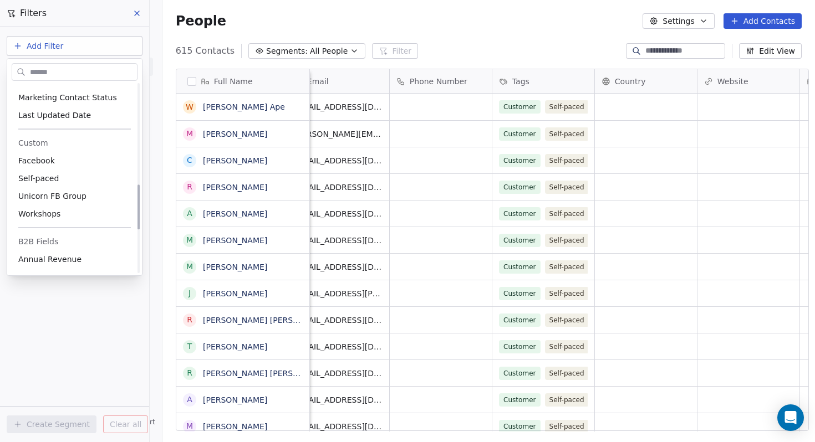
scroll to position [418, 0]
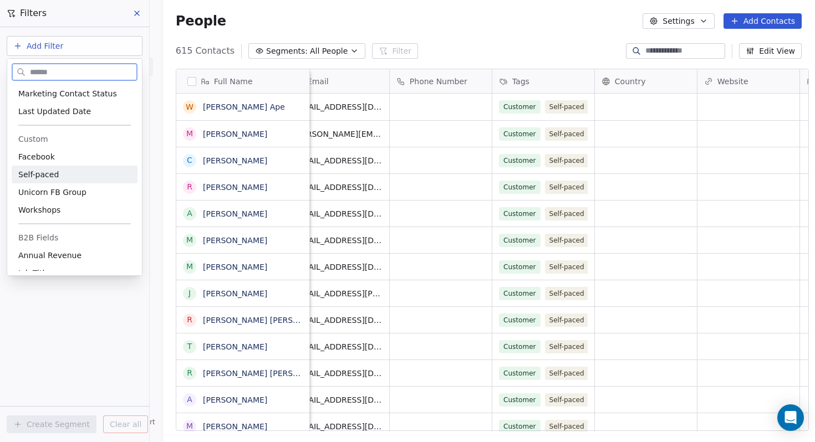
click at [48, 176] on span "Self-paced" at bounding box center [38, 174] width 40 height 11
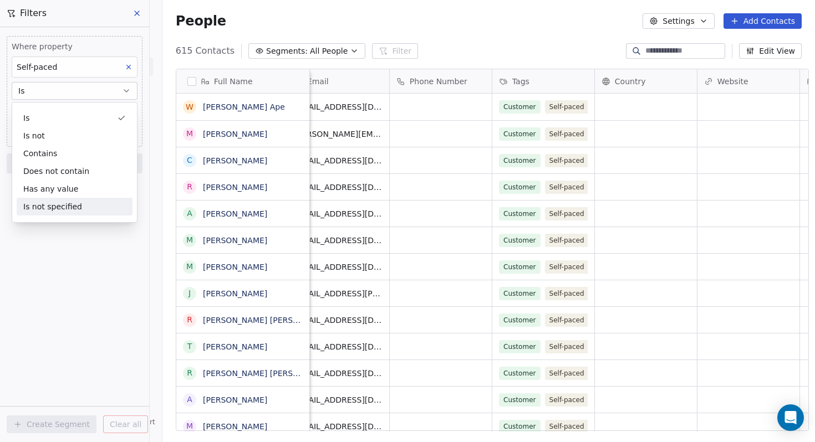
click at [63, 289] on div "Where property Self-paced Is Add filter to this group Add another filter Create…" at bounding box center [74, 234] width 149 height 415
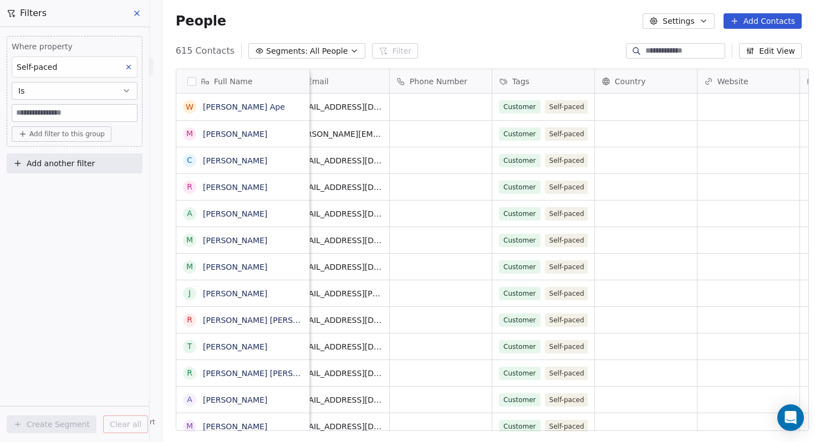
click at [93, 133] on span "Add filter to this group" at bounding box center [66, 134] width 75 height 9
click at [85, 156] on span "Contact properties" at bounding box center [59, 158] width 72 height 12
click at [19, 393] on html "Digital Marketing Unicorn Contacts People Marketing Workflows Campaigns Metrics…" at bounding box center [407, 221] width 815 height 442
click at [88, 83] on button "Is" at bounding box center [75, 91] width 126 height 18
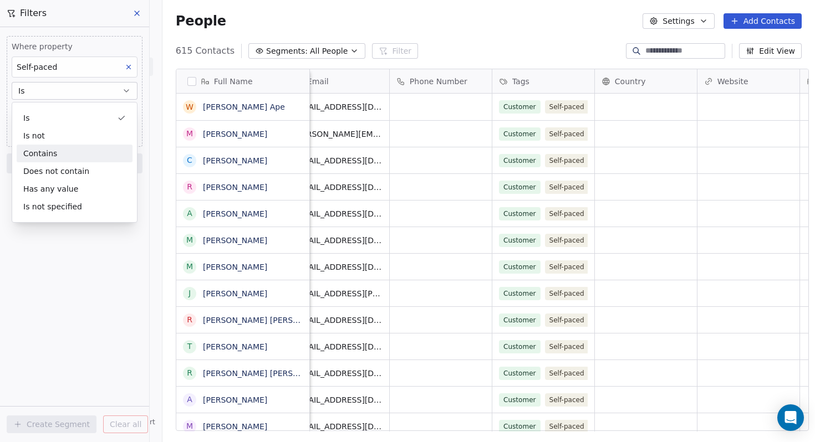
click at [70, 151] on div "Contains" at bounding box center [75, 154] width 116 height 18
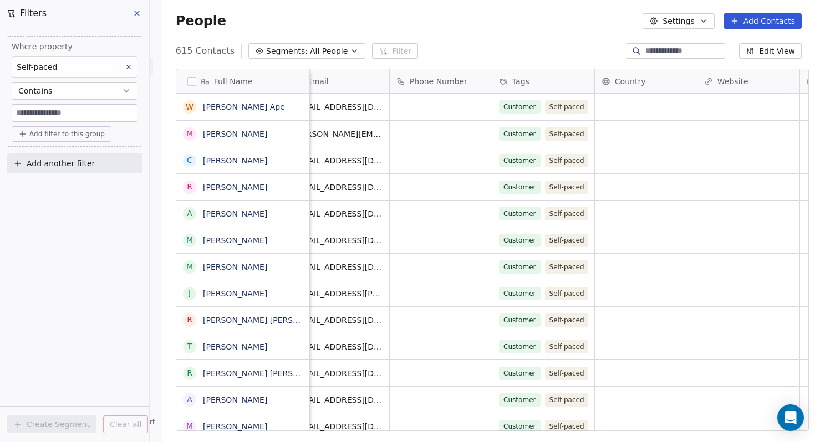
click at [84, 112] on input at bounding box center [74, 113] width 125 height 17
type input "**********"
click at [78, 219] on div "**********" at bounding box center [74, 234] width 149 height 415
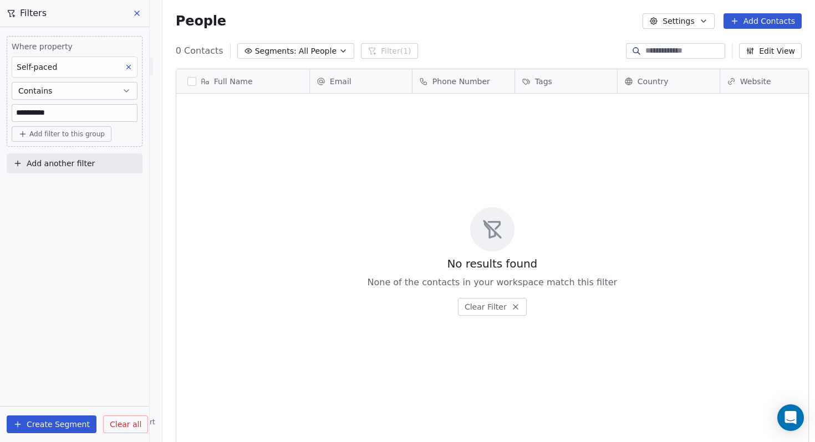
scroll to position [381, 651]
click at [54, 135] on span "Add filter to this group" at bounding box center [66, 134] width 75 height 9
click at [51, 153] on span "Contact properties" at bounding box center [59, 158] width 72 height 12
click at [187, 255] on html "**********" at bounding box center [407, 221] width 815 height 442
click at [40, 426] on button "Create Segment" at bounding box center [52, 425] width 90 height 18
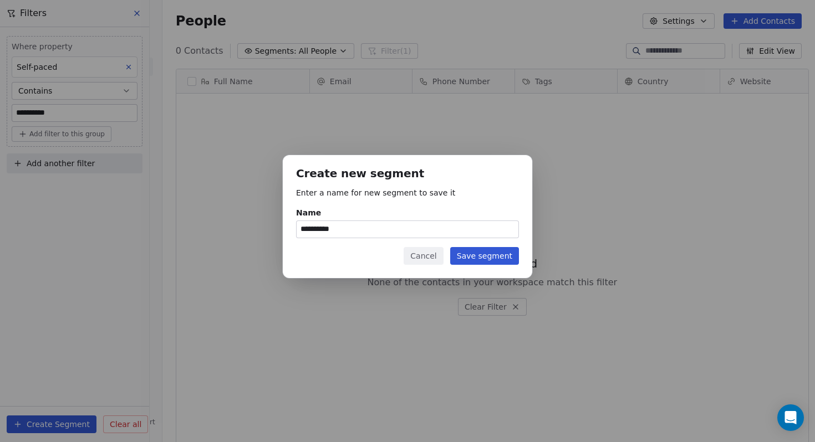
type input "**********"
click at [498, 254] on button "Save segment" at bounding box center [484, 256] width 69 height 18
